Goal: Information Seeking & Learning: Learn about a topic

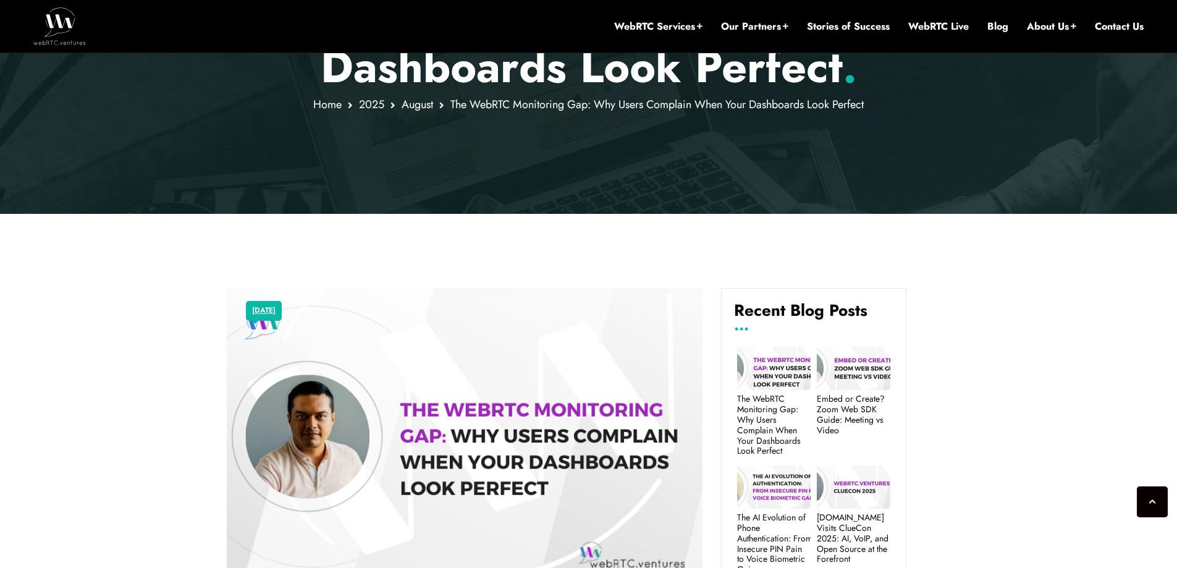
scroll to position [387, 0]
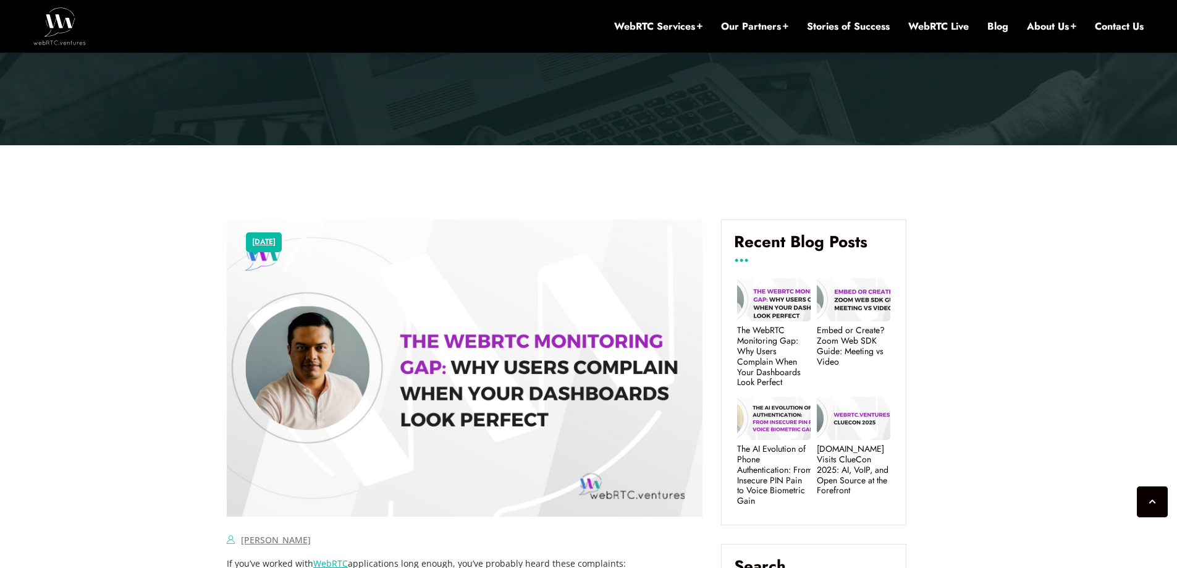
click at [544, 363] on img at bounding box center [465, 367] width 476 height 297
click at [530, 383] on img at bounding box center [465, 367] width 476 height 297
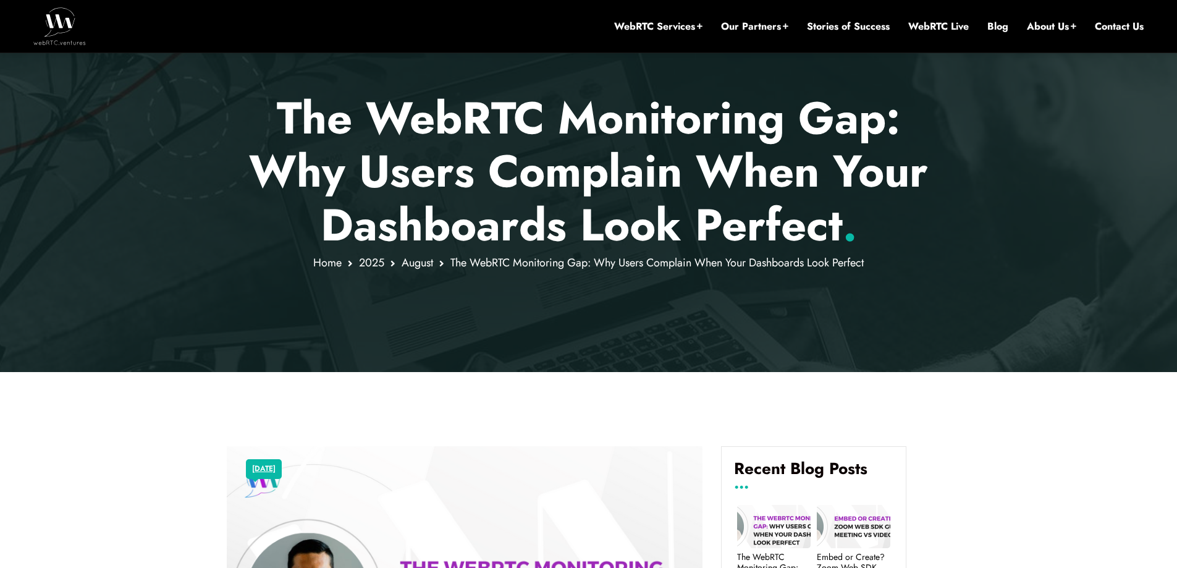
scroll to position [0, 0]
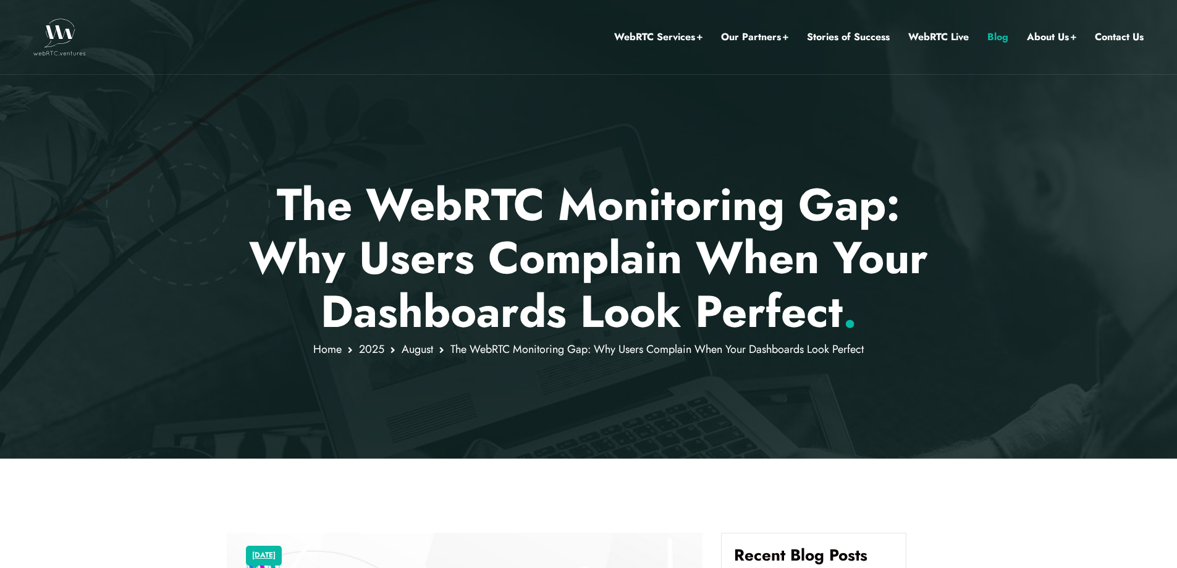
click at [998, 34] on link "Blog" at bounding box center [997, 37] width 21 height 16
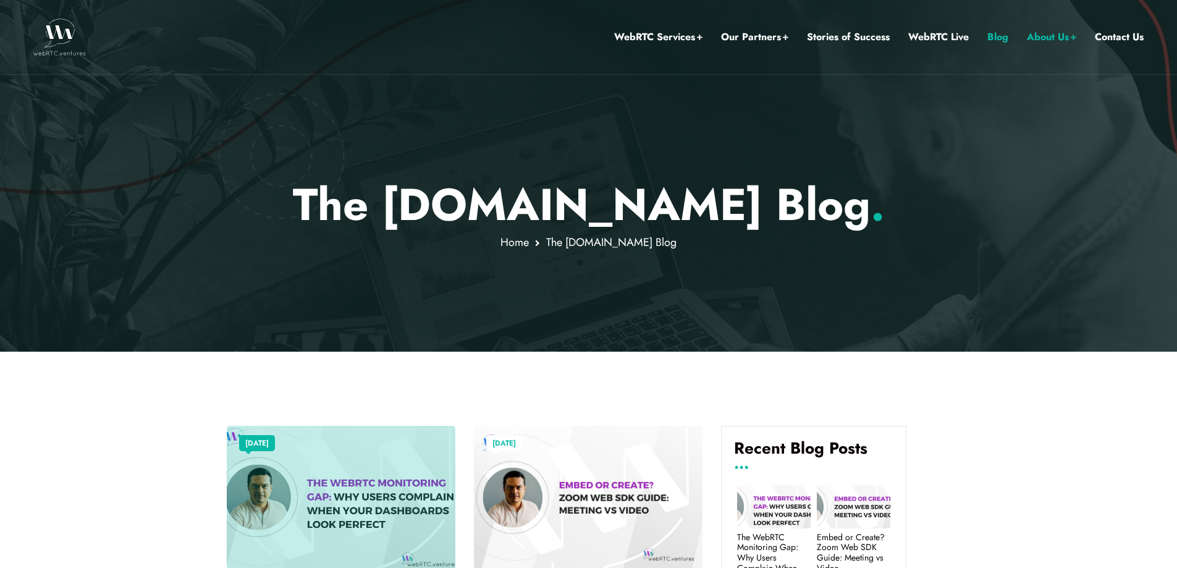
click at [372, 495] on div at bounding box center [341, 497] width 229 height 143
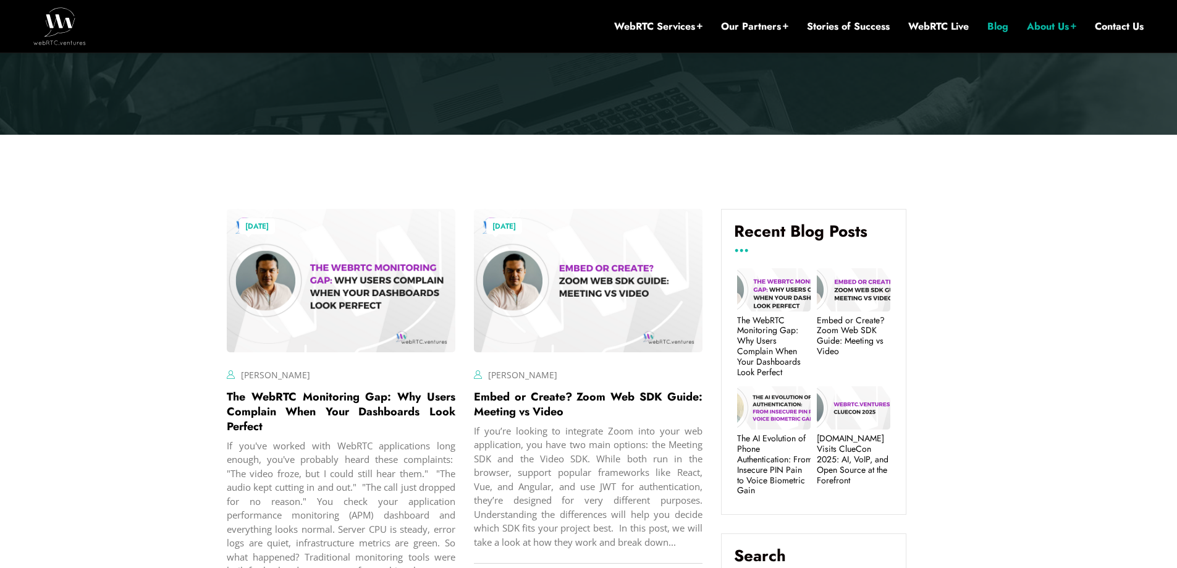
scroll to position [343, 0]
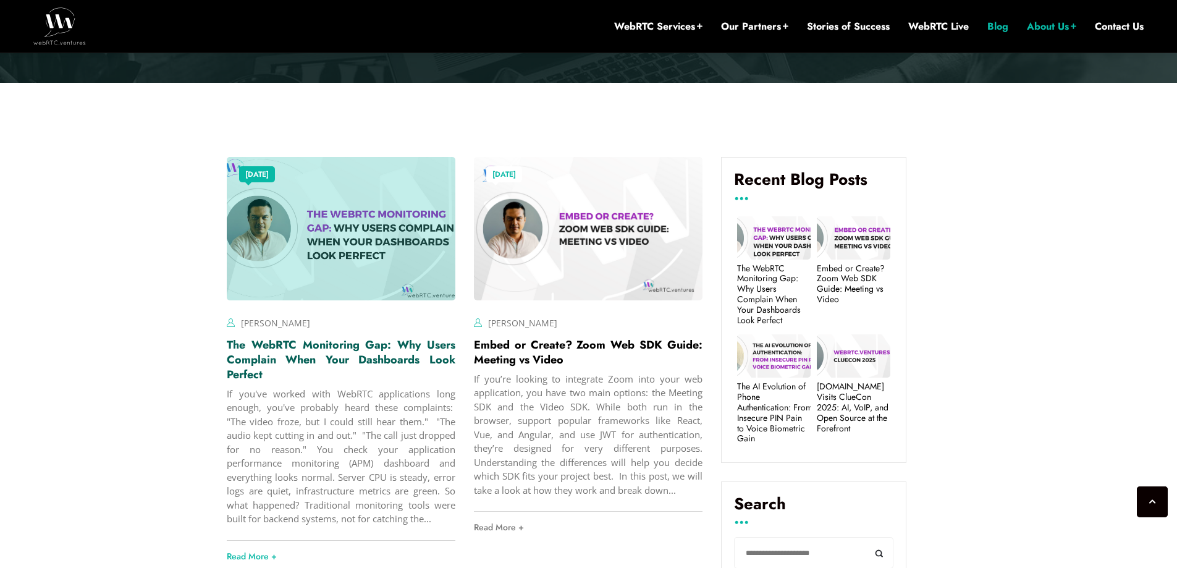
click at [262, 362] on link "The WebRTC Monitoring Gap: Why Users Complain When Your Dashboards Look Perfect" at bounding box center [341, 360] width 229 height 46
